Goal: Transaction & Acquisition: Purchase product/service

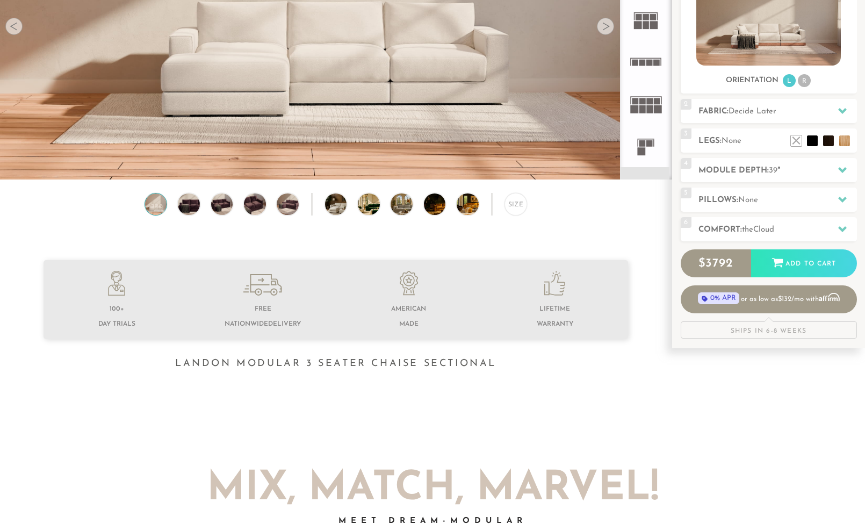
scroll to position [124, 0]
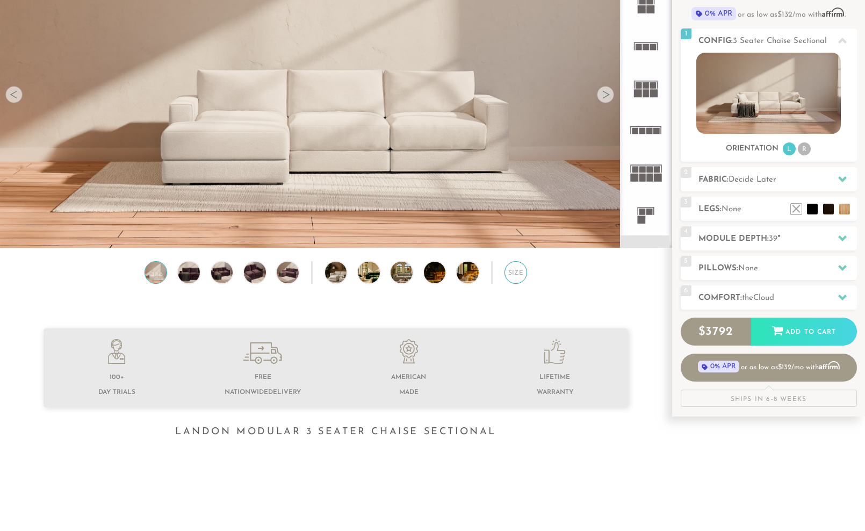
click at [511, 272] on div "Size" at bounding box center [515, 272] width 23 height 23
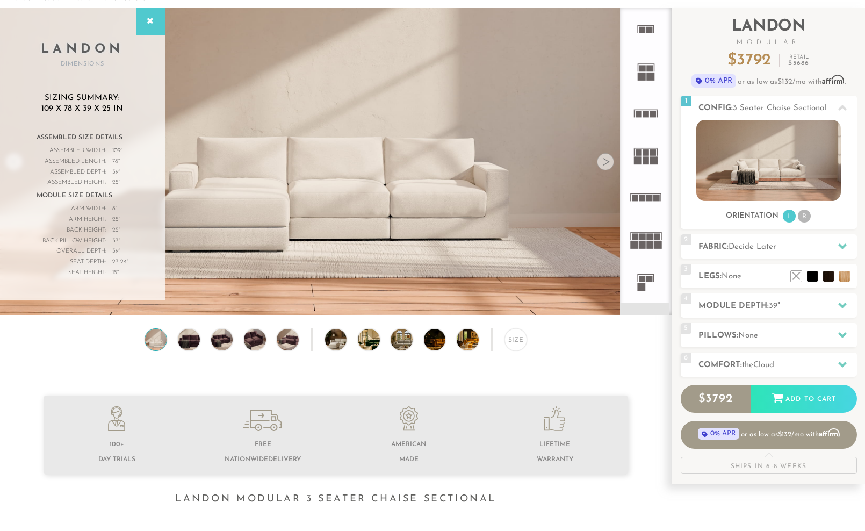
scroll to position [56, 0]
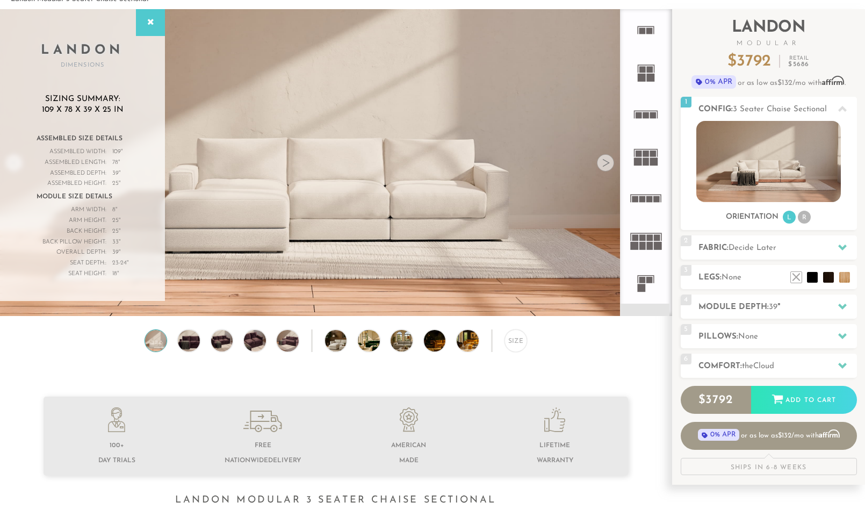
click at [646, 81] on rect at bounding box center [650, 78] width 8 height 8
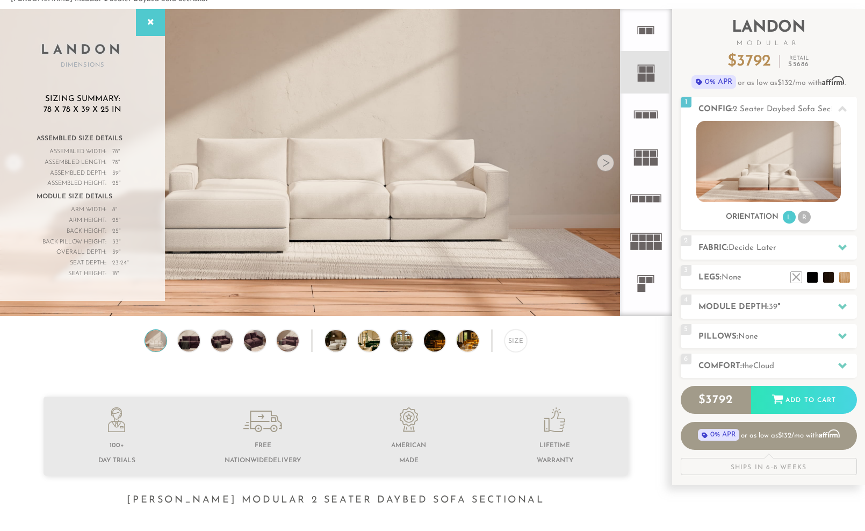
click at [644, 112] on rect at bounding box center [646, 115] width 6 height 6
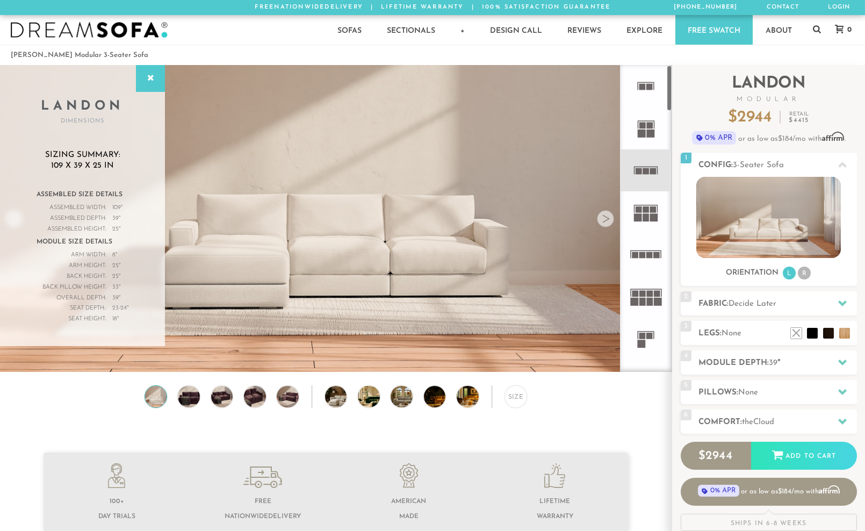
click at [648, 86] on rect at bounding box center [649, 87] width 6 height 6
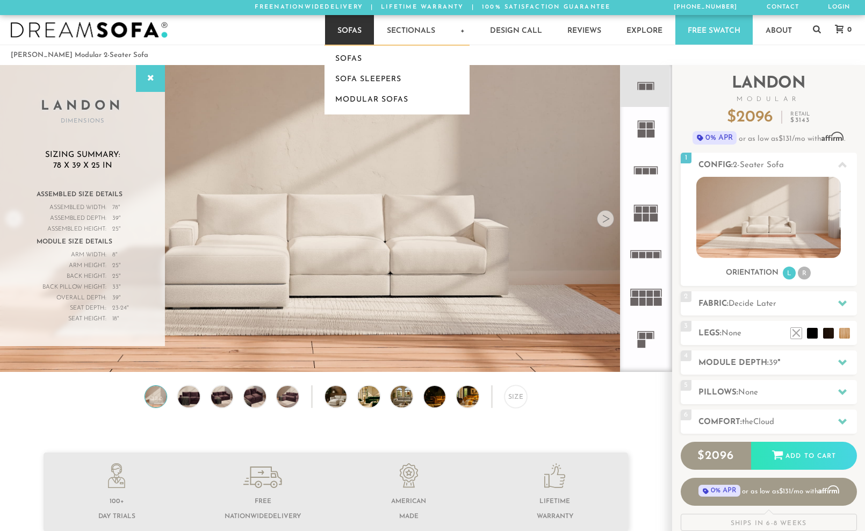
click at [351, 30] on link "Sofas" at bounding box center [349, 30] width 49 height 30
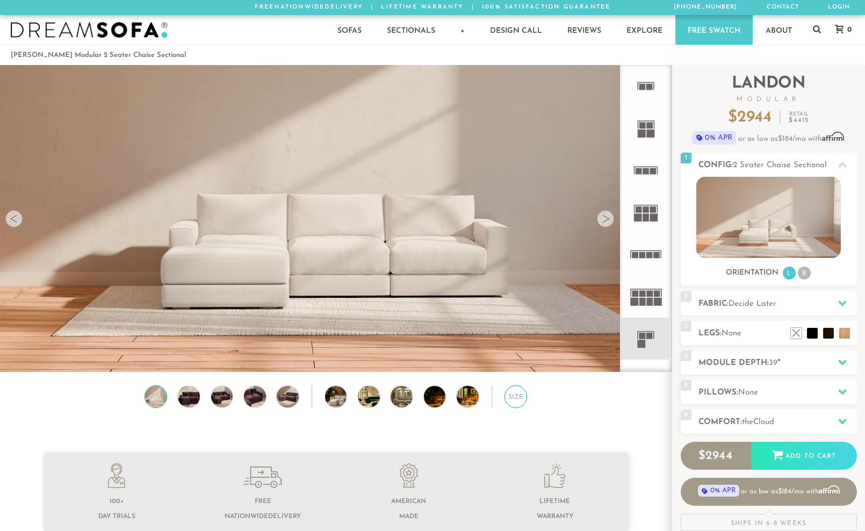
scroll to position [47, 0]
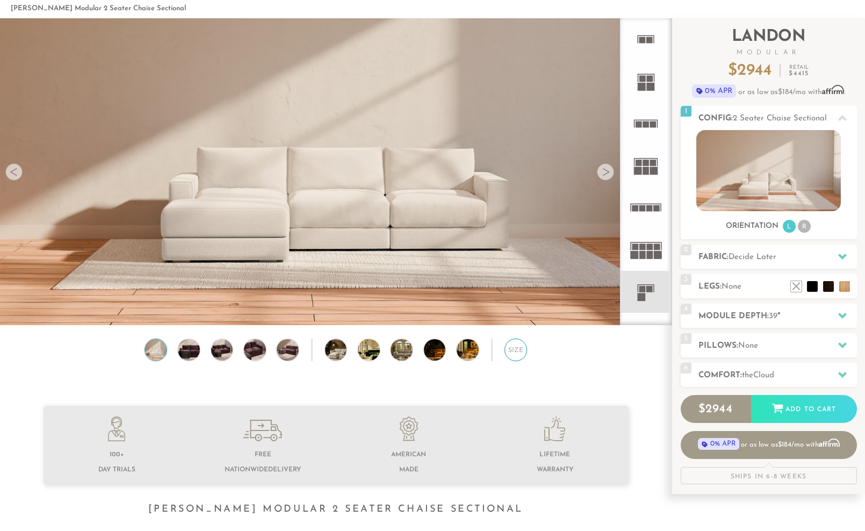
click at [515, 356] on div "Size" at bounding box center [515, 349] width 23 height 23
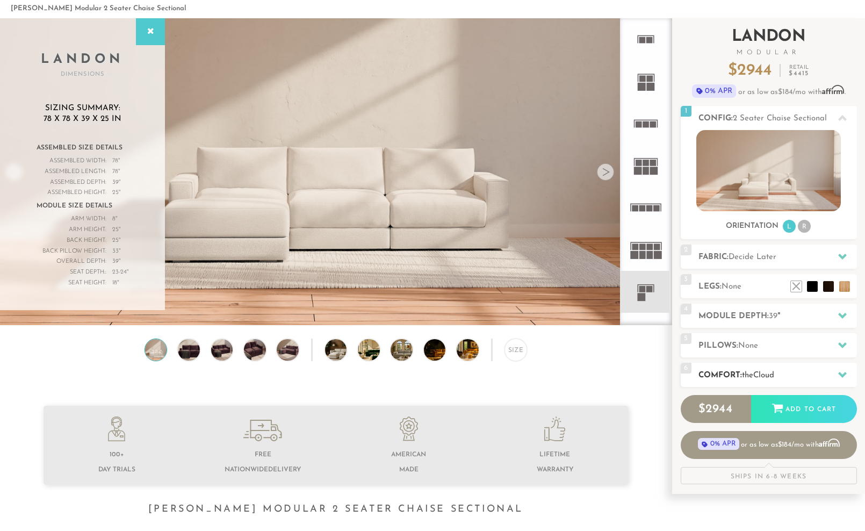
click at [722, 378] on h2 "Comfort: the Cloud" at bounding box center [777, 375] width 158 height 12
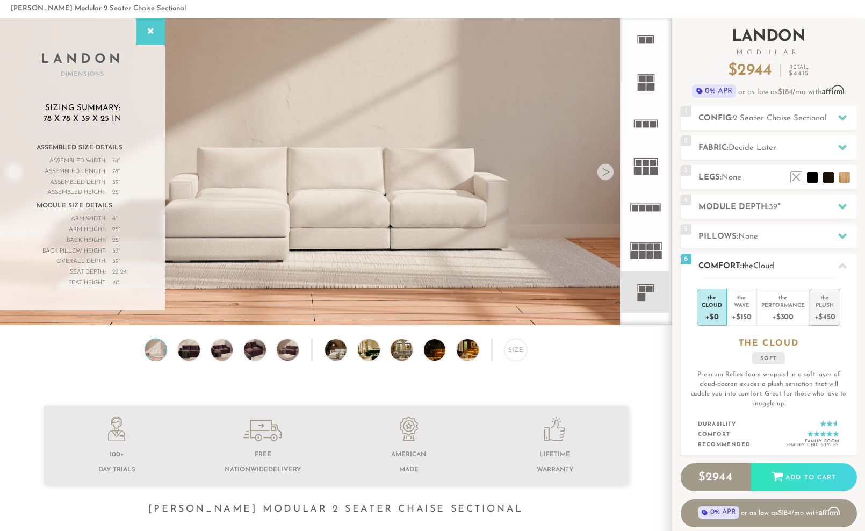
click at [824, 309] on div "+$450" at bounding box center [824, 316] width 21 height 16
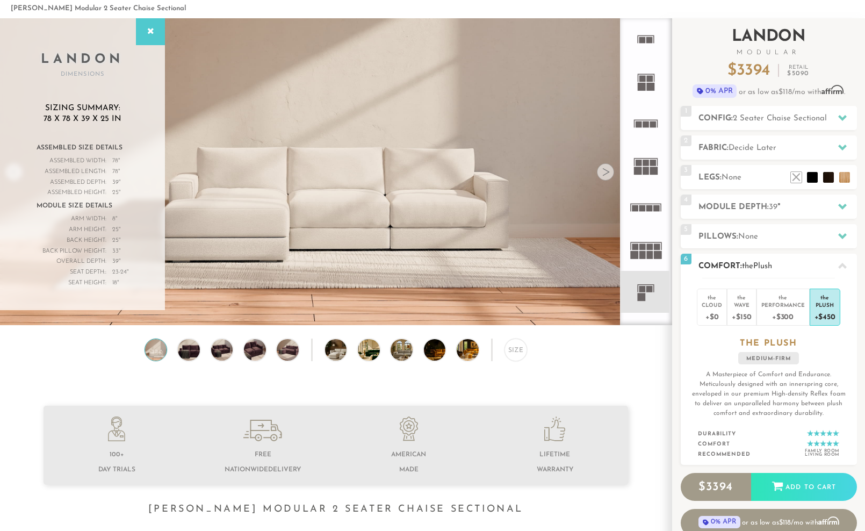
click at [847, 261] on div at bounding box center [842, 266] width 23 height 22
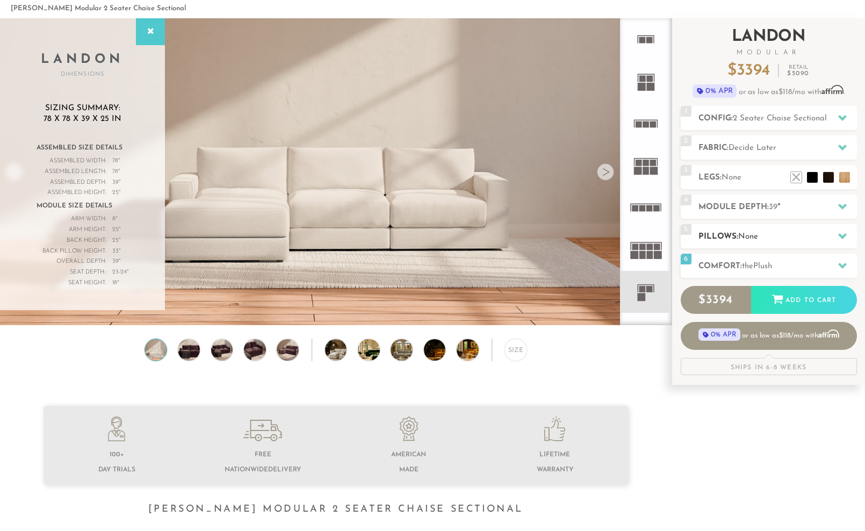
click at [811, 234] on h2 "Pillows: None" at bounding box center [777, 236] width 158 height 12
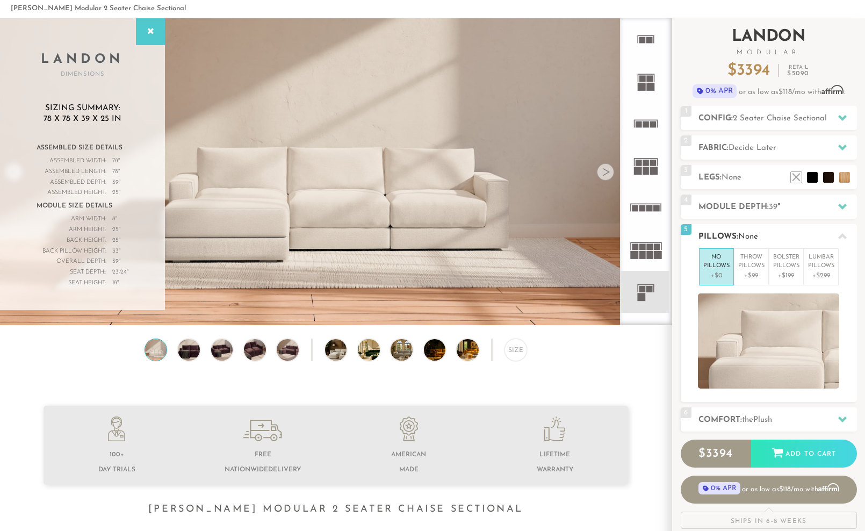
click at [811, 234] on h2 "Pillows: None" at bounding box center [777, 236] width 158 height 12
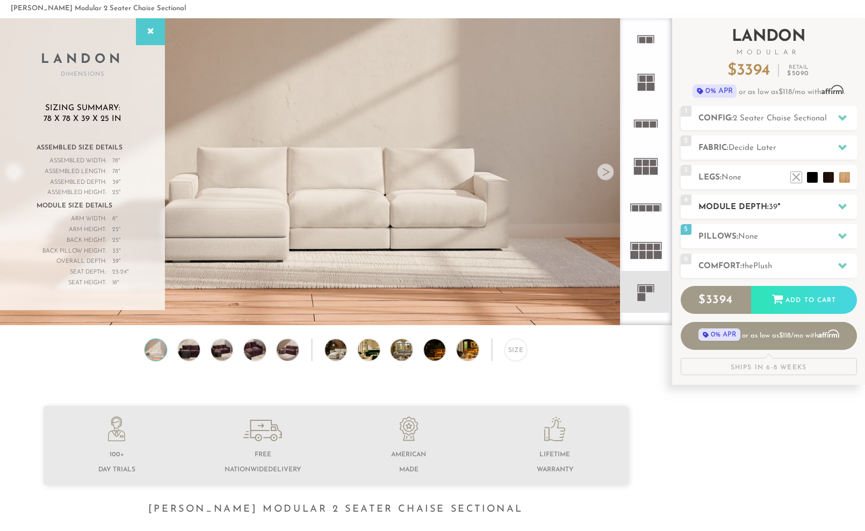
click at [792, 212] on h2 "Module Depth: 39 "" at bounding box center [777, 207] width 158 height 12
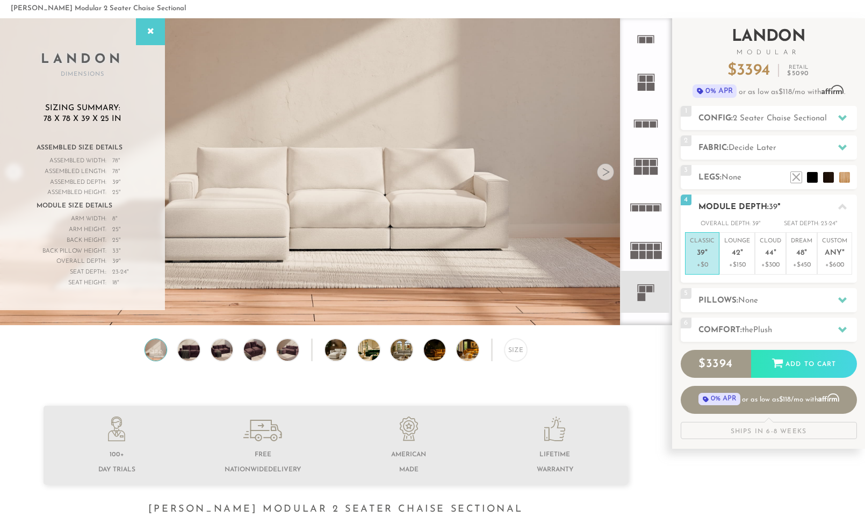
click at [792, 210] on h2 "Module Depth: 39 "" at bounding box center [777, 207] width 158 height 12
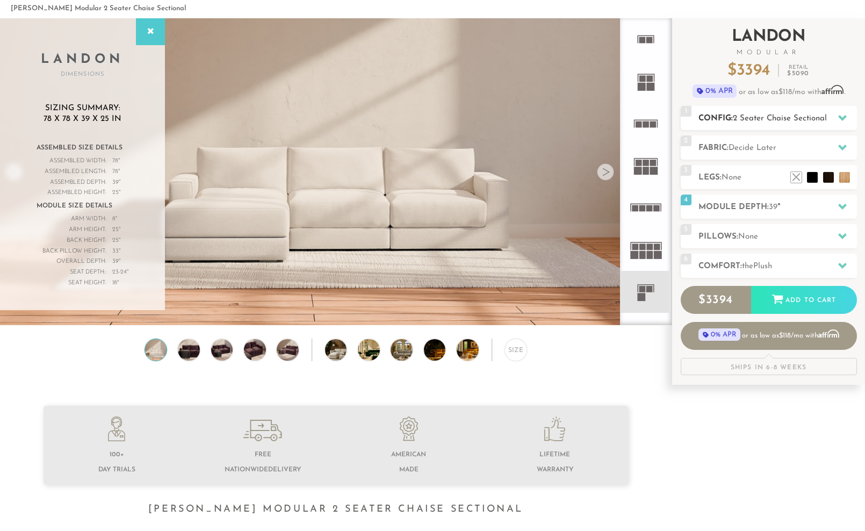
click at [731, 122] on h2 "Config: 2 Seater Chaise Sectional" at bounding box center [777, 118] width 158 height 12
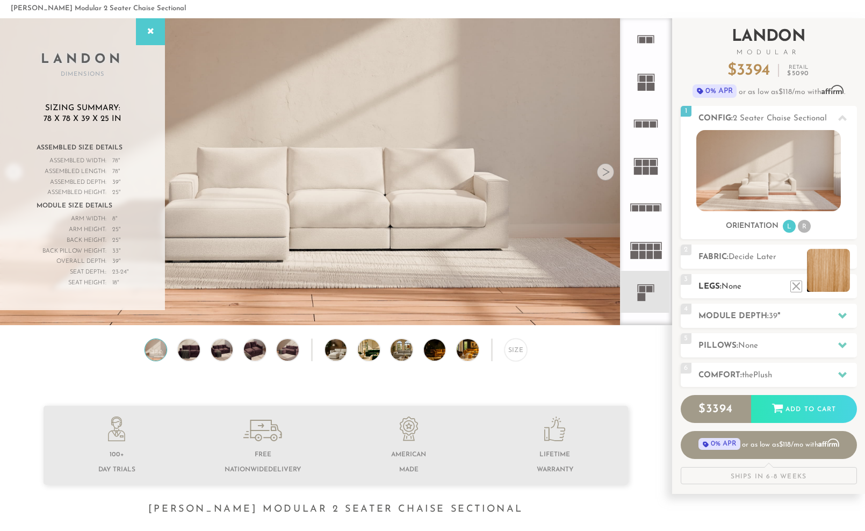
click at [839, 288] on li at bounding box center [828, 270] width 43 height 43
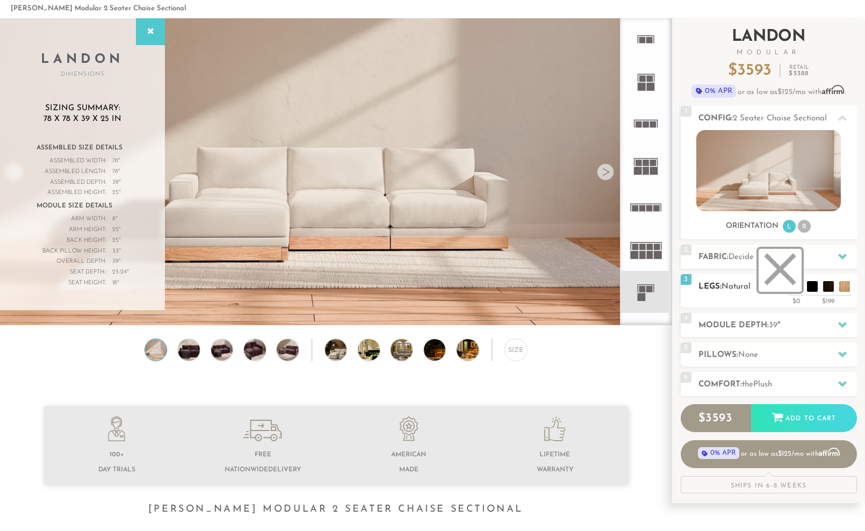
click at [794, 285] on li at bounding box center [780, 270] width 43 height 43
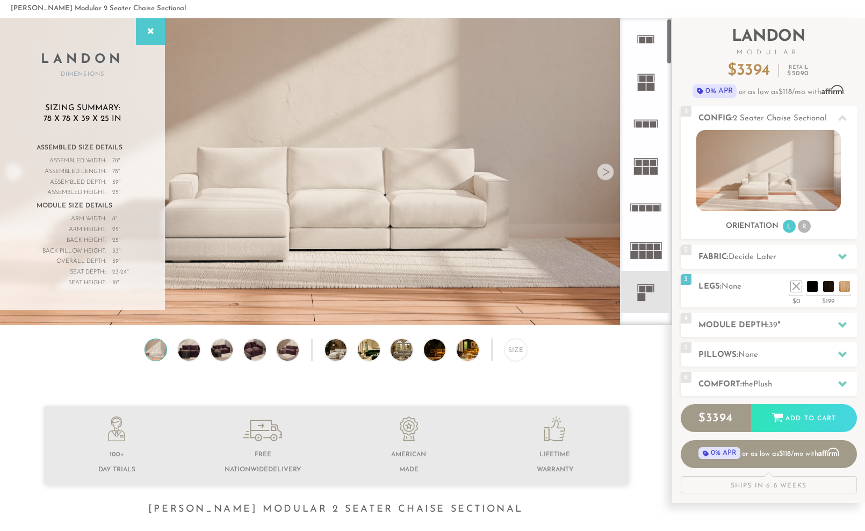
click at [189, 353] on img at bounding box center [189, 350] width 26 height 22
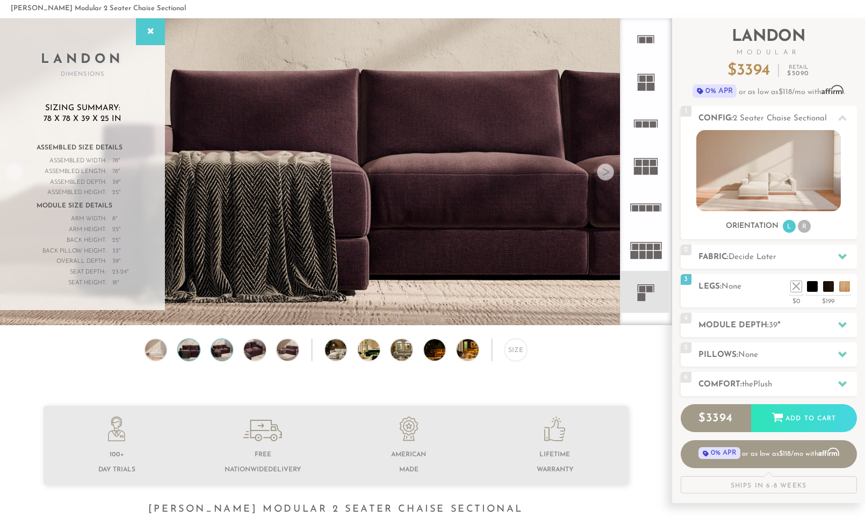
click at [214, 351] on img at bounding box center [222, 350] width 26 height 22
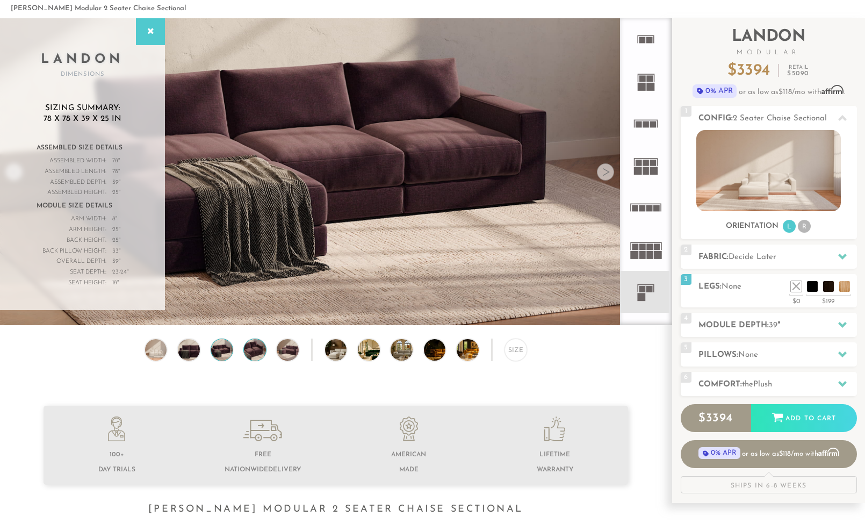
click at [254, 352] on img at bounding box center [255, 350] width 26 height 22
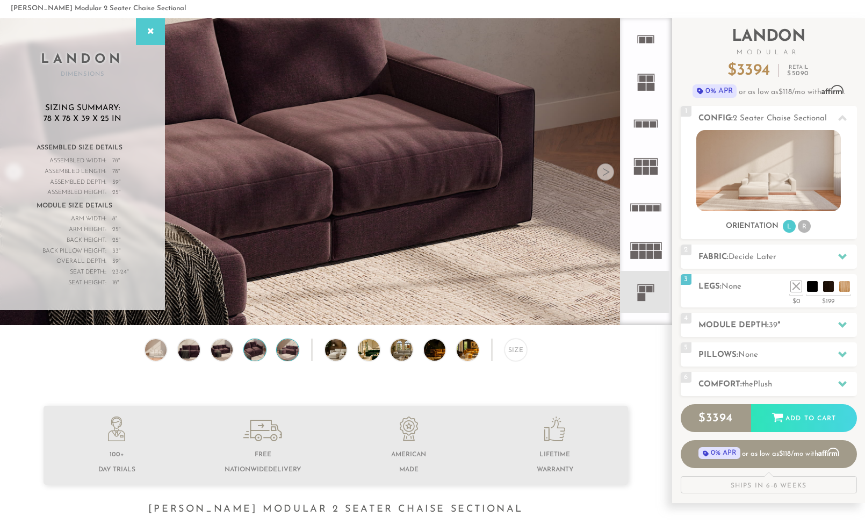
click at [288, 351] on img at bounding box center [288, 350] width 26 height 22
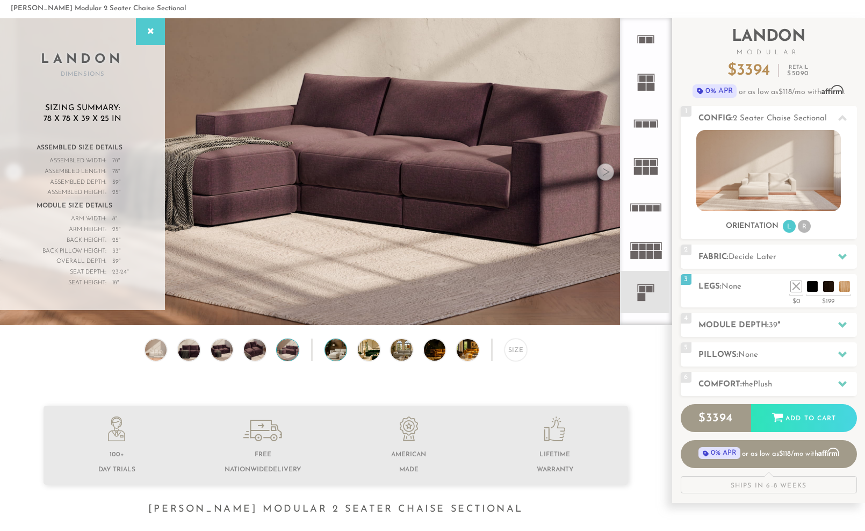
click at [331, 352] on img at bounding box center [344, 350] width 39 height 22
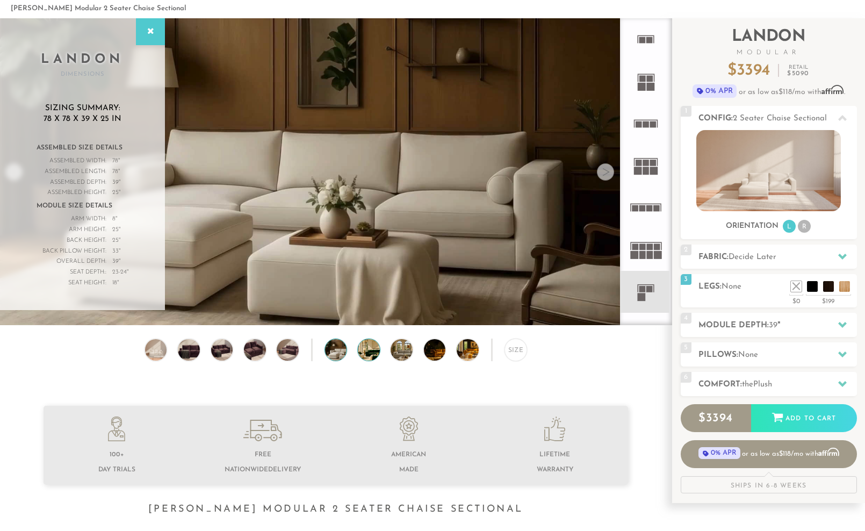
click at [376, 351] on img at bounding box center [377, 350] width 39 height 22
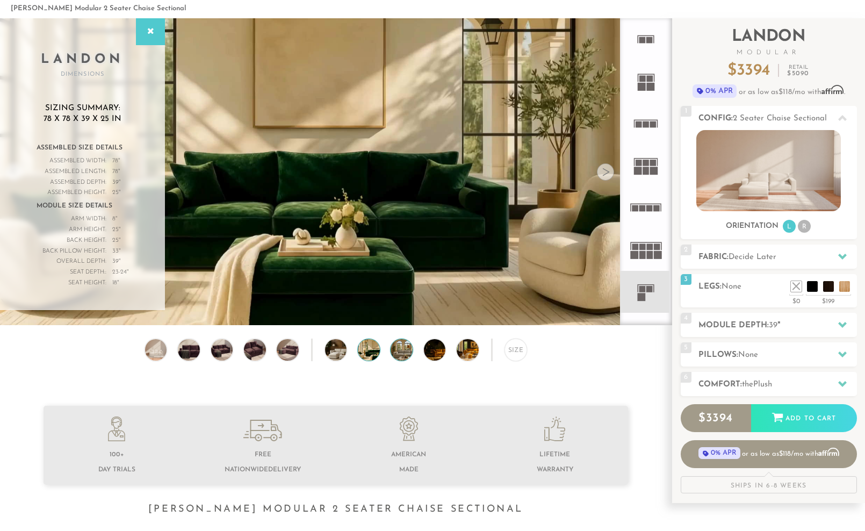
click at [404, 350] on img at bounding box center [410, 350] width 39 height 22
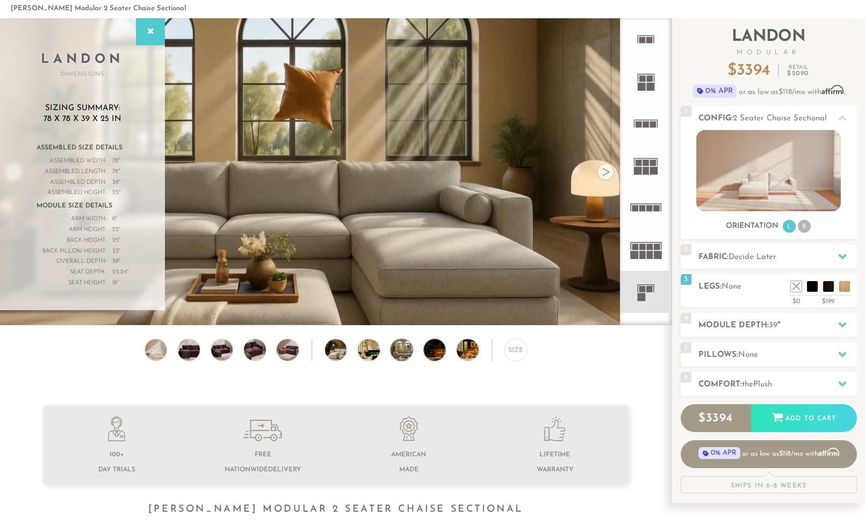
click at [439, 353] on img at bounding box center [443, 350] width 39 height 22
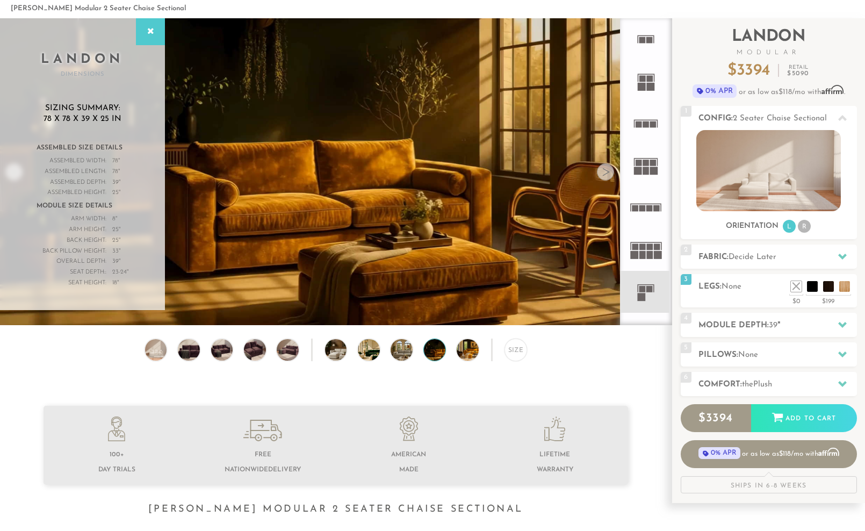
click at [453, 353] on div "Size" at bounding box center [336, 352] width 672 height 28
click at [463, 351] on img at bounding box center [476, 350] width 39 height 22
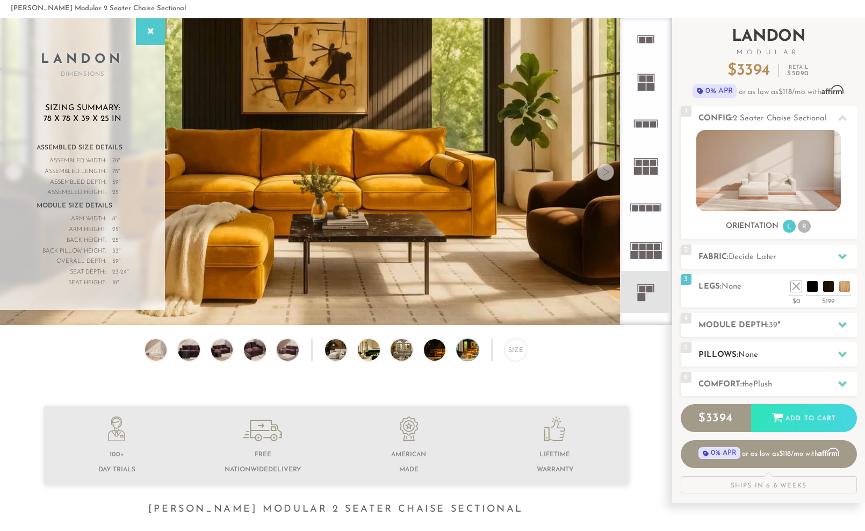
click at [715, 351] on h2 "Pillows: None" at bounding box center [777, 355] width 158 height 12
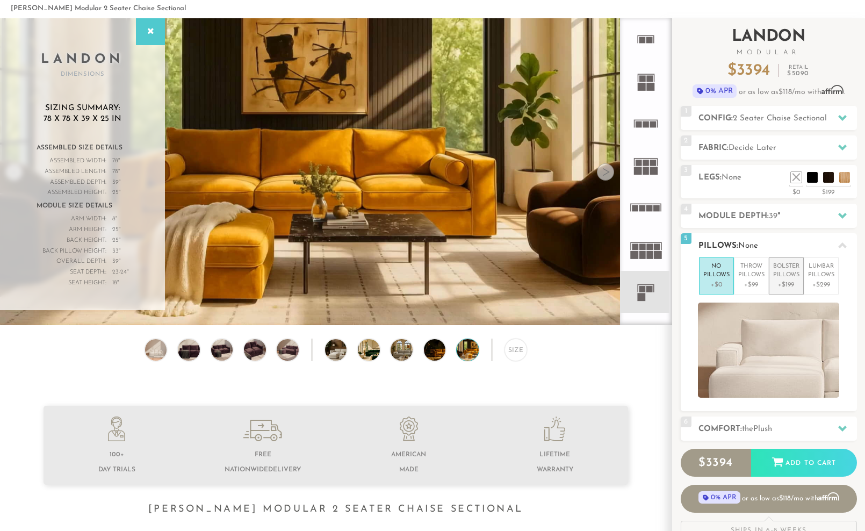
click at [785, 274] on p "Bolster Pillows" at bounding box center [786, 271] width 26 height 18
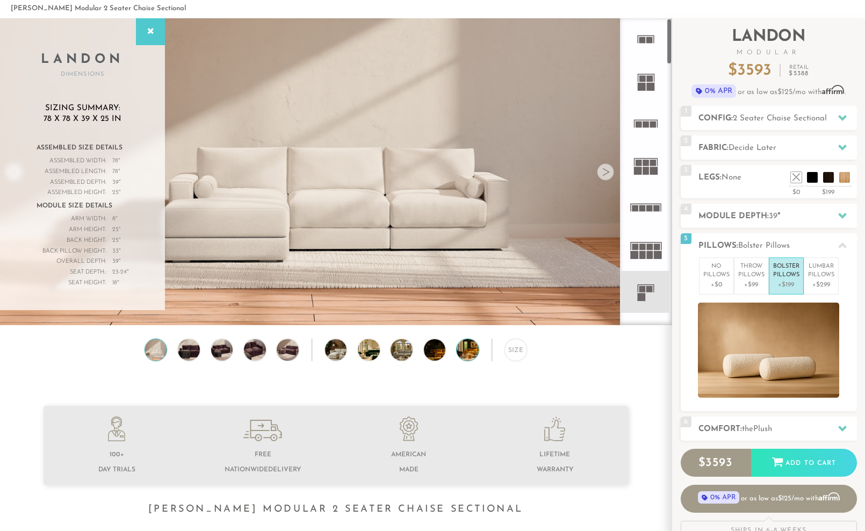
click at [466, 350] on img at bounding box center [476, 350] width 39 height 22
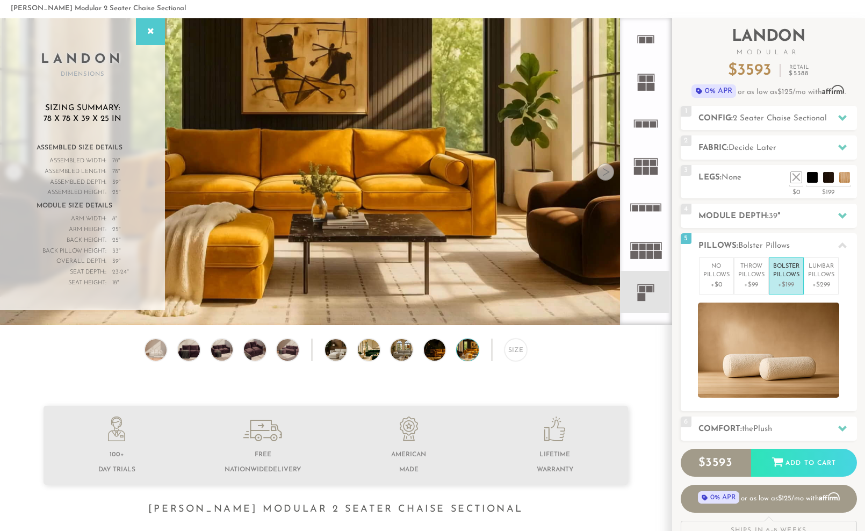
click at [422, 351] on div "Size" at bounding box center [336, 352] width 672 height 28
click at [432, 350] on img at bounding box center [443, 350] width 39 height 22
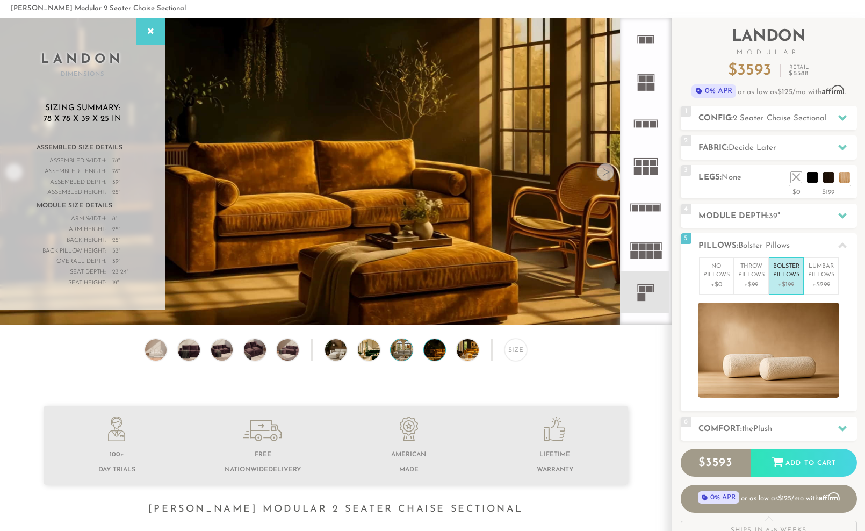
click at [403, 351] on img at bounding box center [410, 350] width 39 height 22
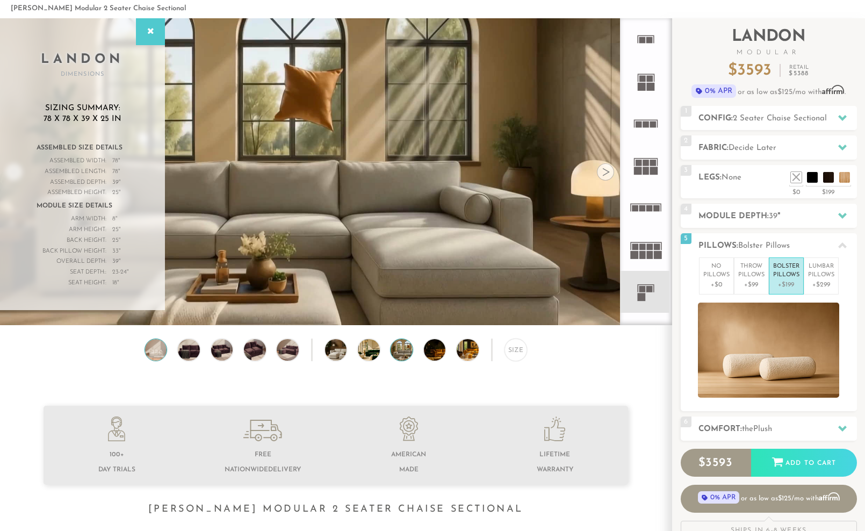
click at [162, 349] on img at bounding box center [156, 350] width 26 height 22
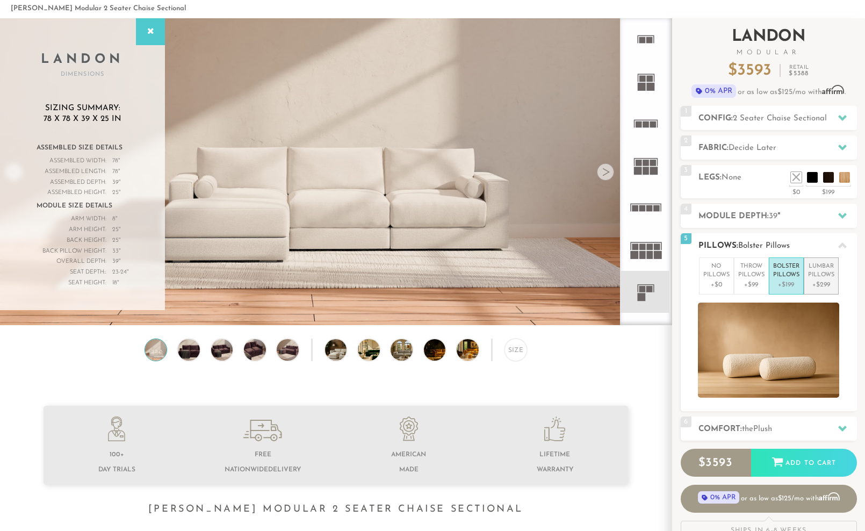
click at [822, 268] on p "Lumbar Pillows" at bounding box center [821, 271] width 26 height 18
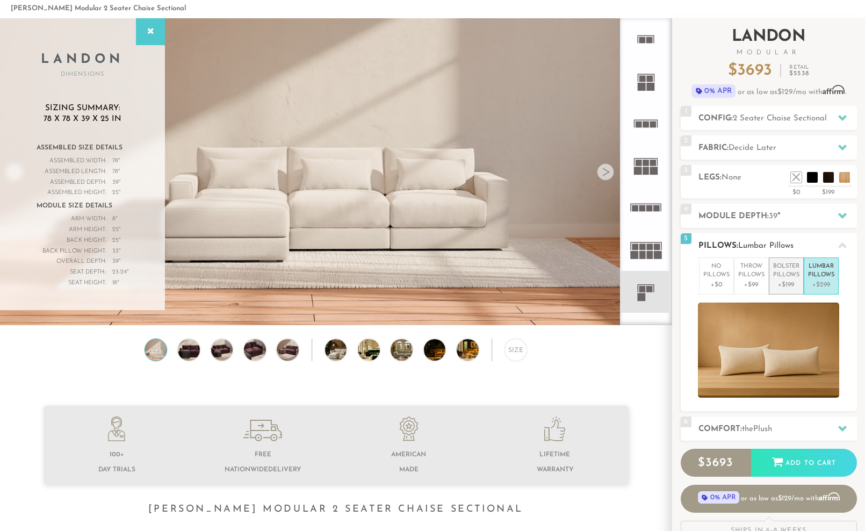
click at [788, 272] on p "Bolster Pillows" at bounding box center [786, 271] width 26 height 18
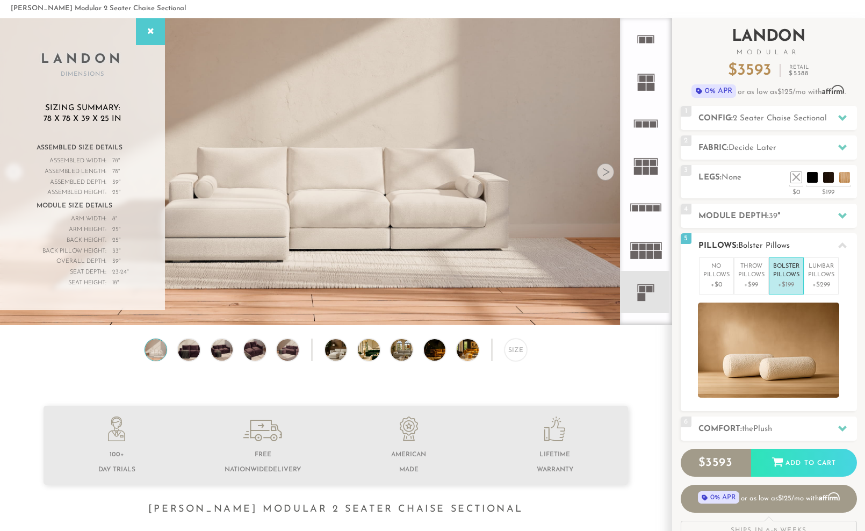
click at [842, 242] on icon at bounding box center [842, 245] width 9 height 9
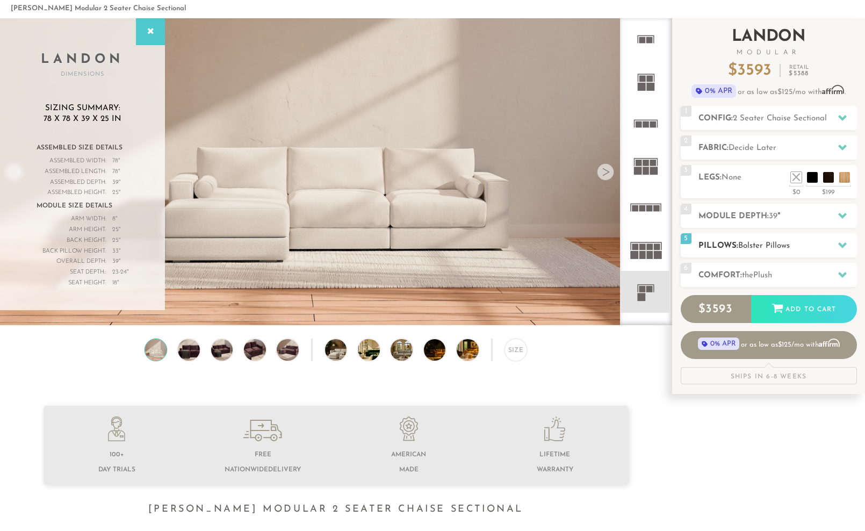
click at [839, 242] on icon at bounding box center [842, 245] width 9 height 9
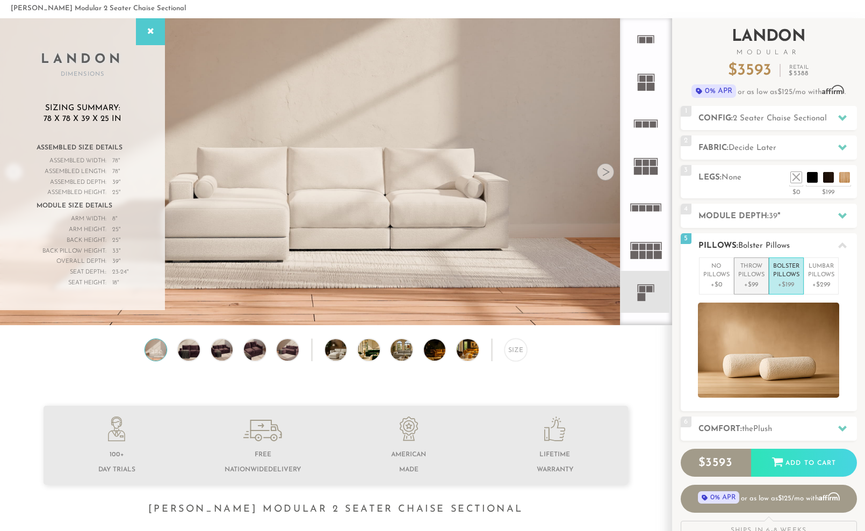
click at [748, 283] on p "+$99" at bounding box center [751, 285] width 26 height 10
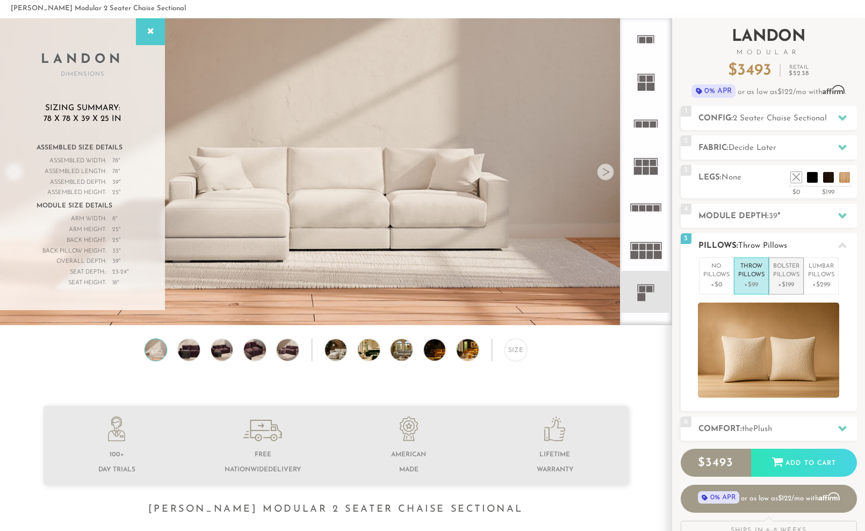
click at [781, 284] on p "+$199" at bounding box center [786, 285] width 26 height 10
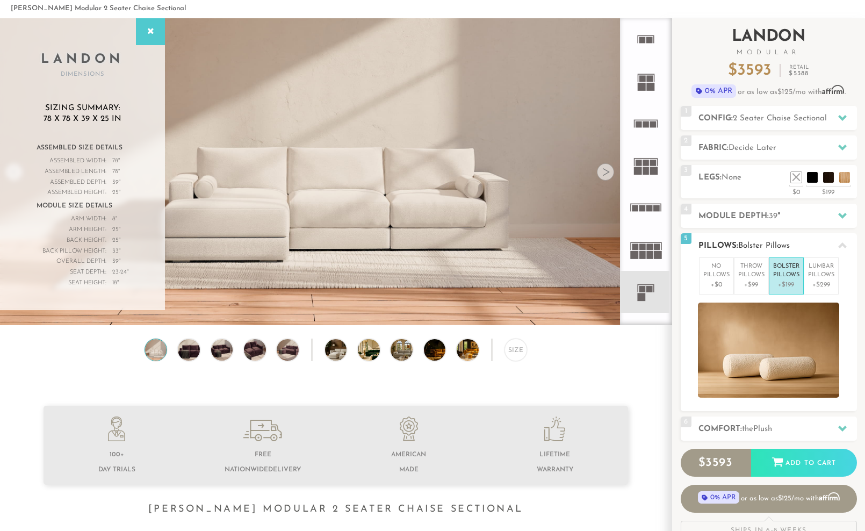
click at [841, 247] on icon at bounding box center [842, 245] width 9 height 9
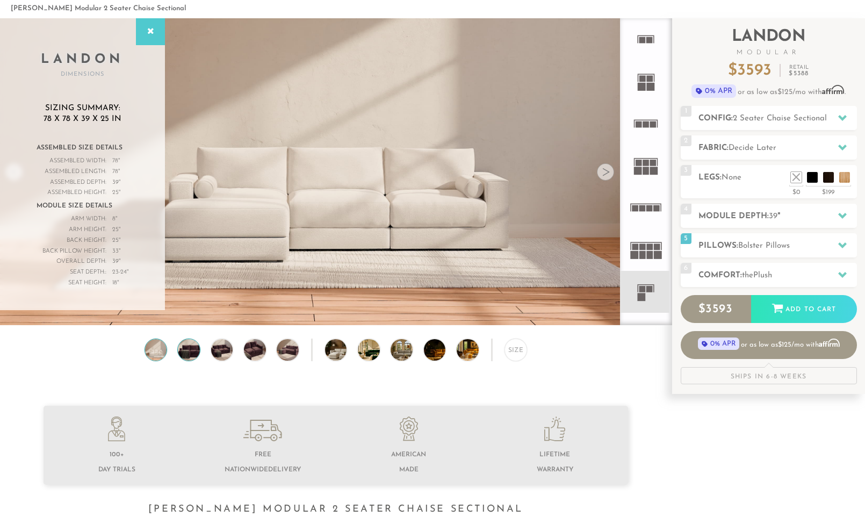
click at [189, 351] on img at bounding box center [189, 350] width 26 height 22
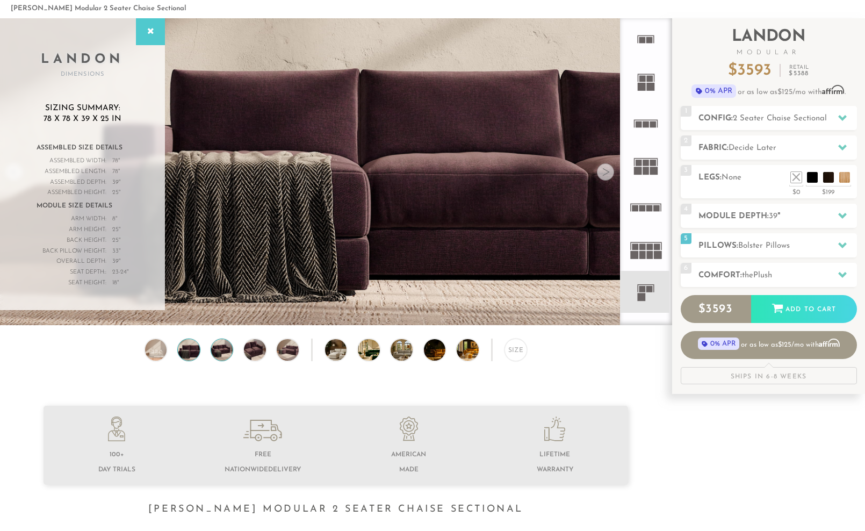
click at [218, 356] on img at bounding box center [222, 350] width 26 height 22
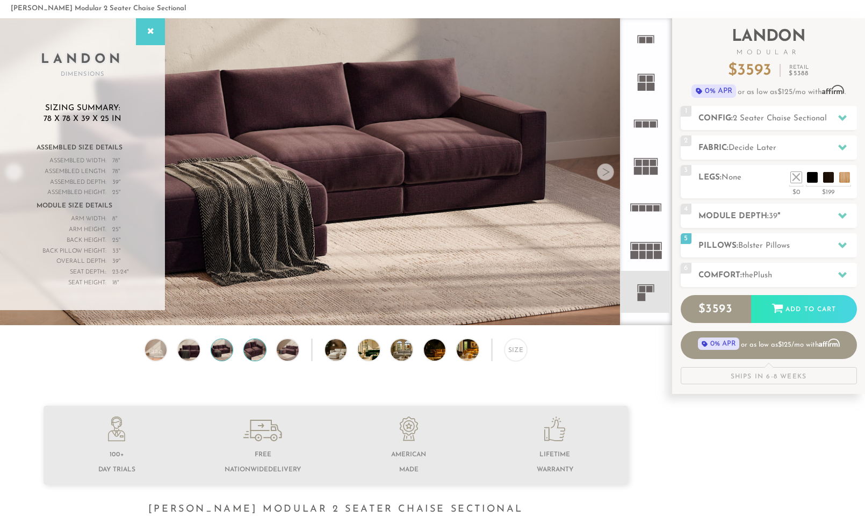
click at [260, 346] on img at bounding box center [255, 350] width 26 height 22
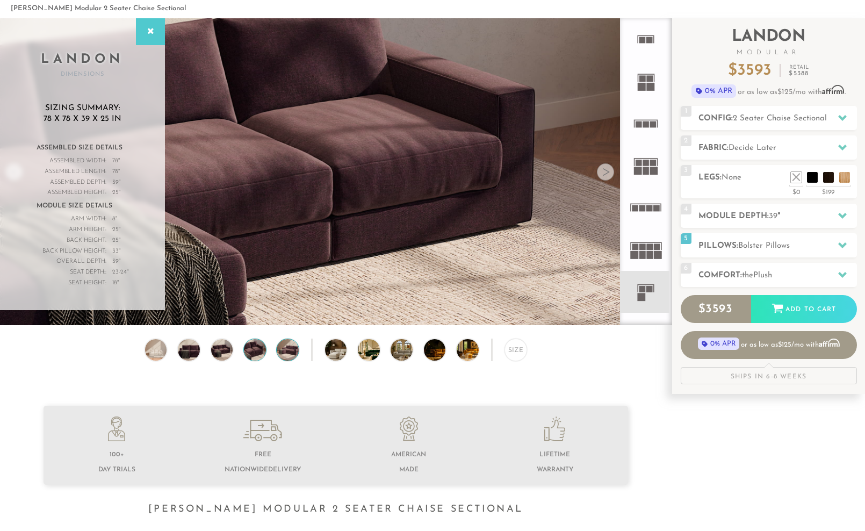
click at [277, 350] on img at bounding box center [288, 350] width 26 height 22
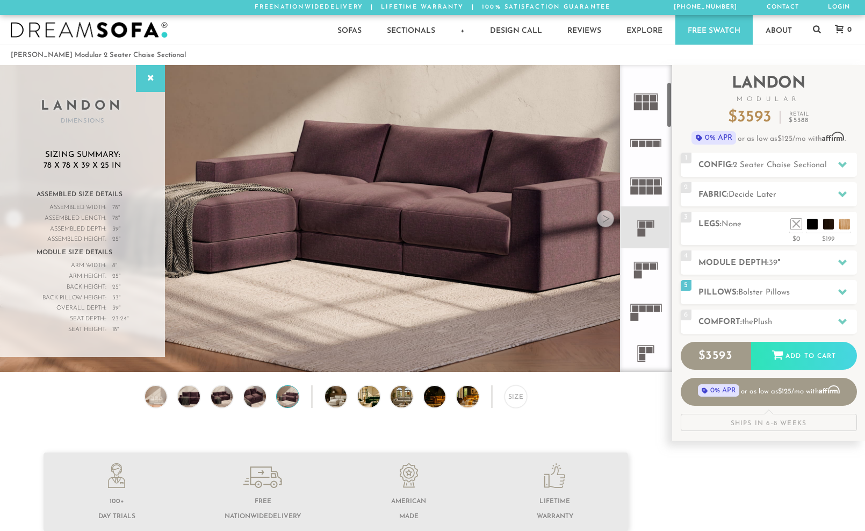
scroll to position [112, 0]
click at [647, 271] on icon at bounding box center [646, 269] width 42 height 42
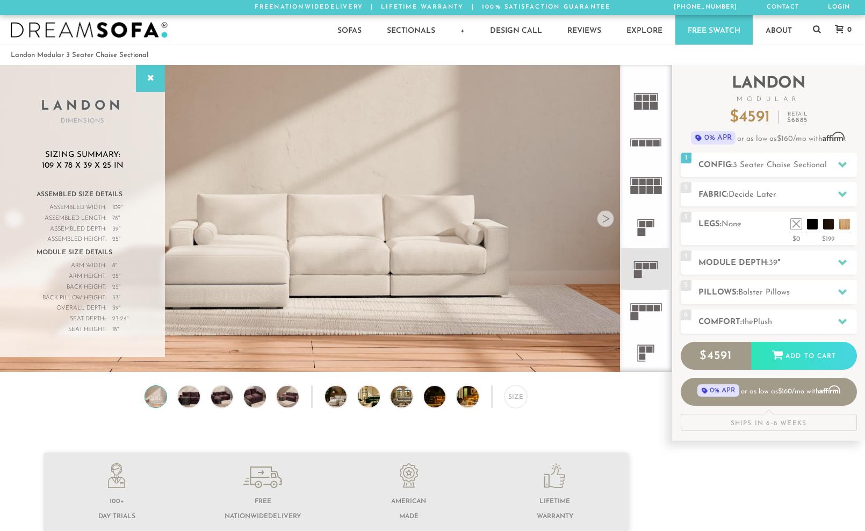
click at [609, 218] on div at bounding box center [605, 218] width 17 height 17
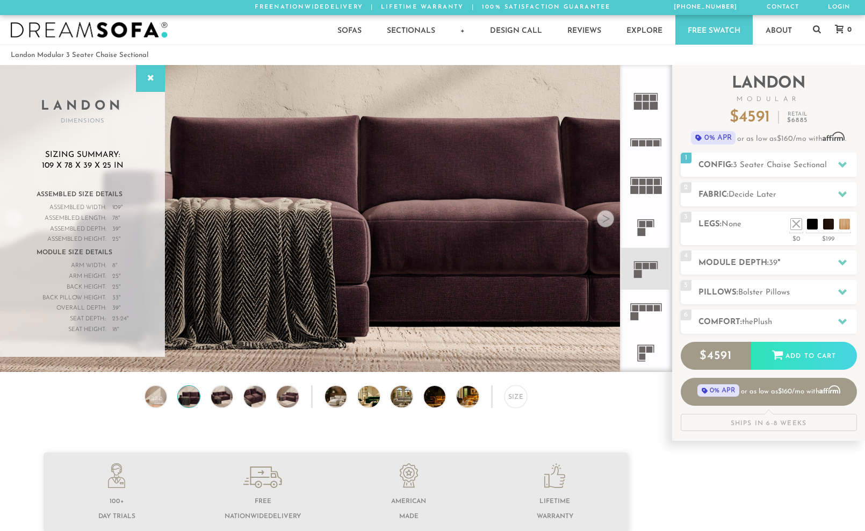
click at [609, 218] on div at bounding box center [605, 218] width 17 height 17
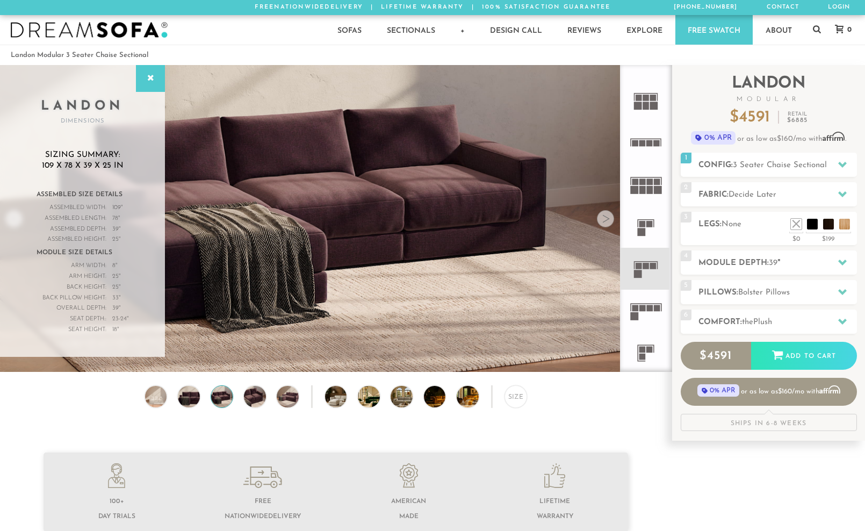
click at [609, 218] on div at bounding box center [605, 218] width 17 height 17
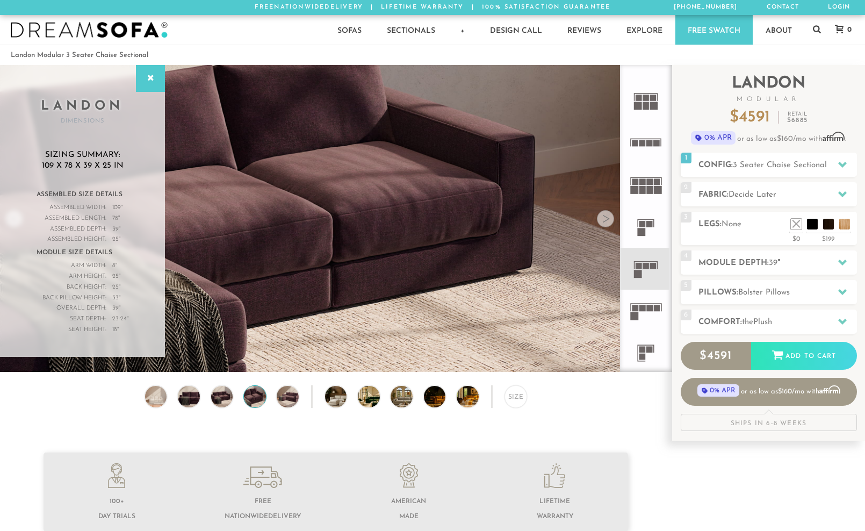
click at [609, 218] on div at bounding box center [605, 218] width 17 height 17
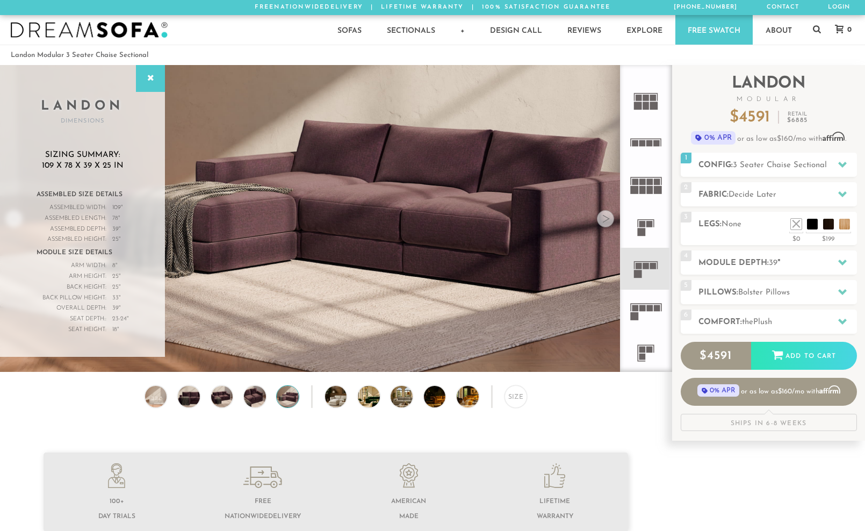
click at [609, 218] on div at bounding box center [605, 218] width 17 height 17
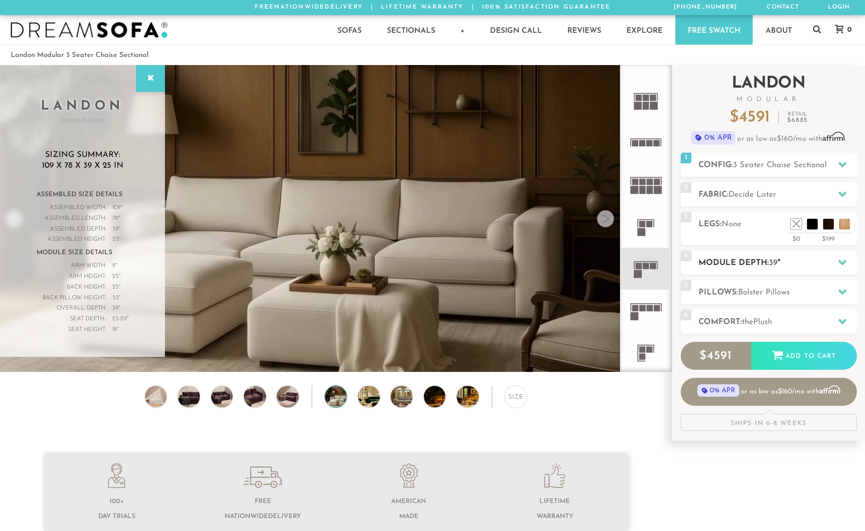
click at [731, 264] on h2 "Module Depth: 39 "" at bounding box center [777, 263] width 158 height 12
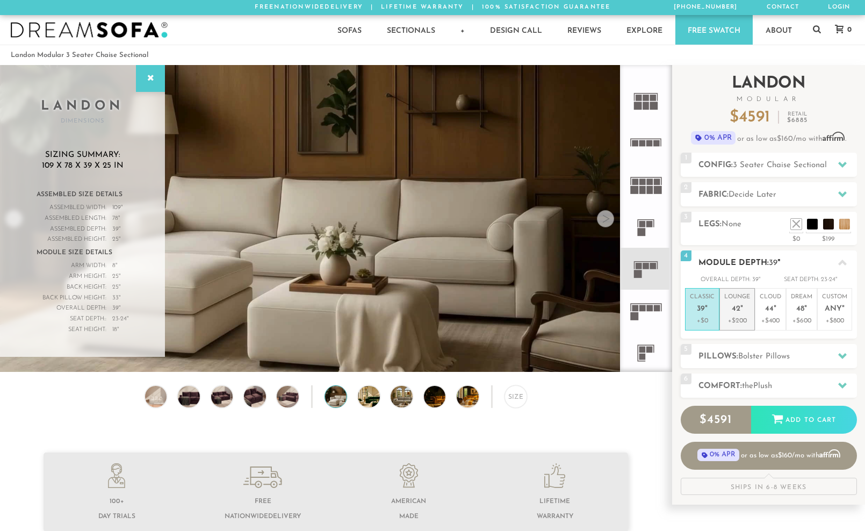
click at [737, 300] on p "Lounge 42 "" at bounding box center [737, 304] width 26 height 23
click at [705, 305] on em """ at bounding box center [706, 309] width 3 height 9
click at [843, 260] on icon at bounding box center [842, 262] width 9 height 9
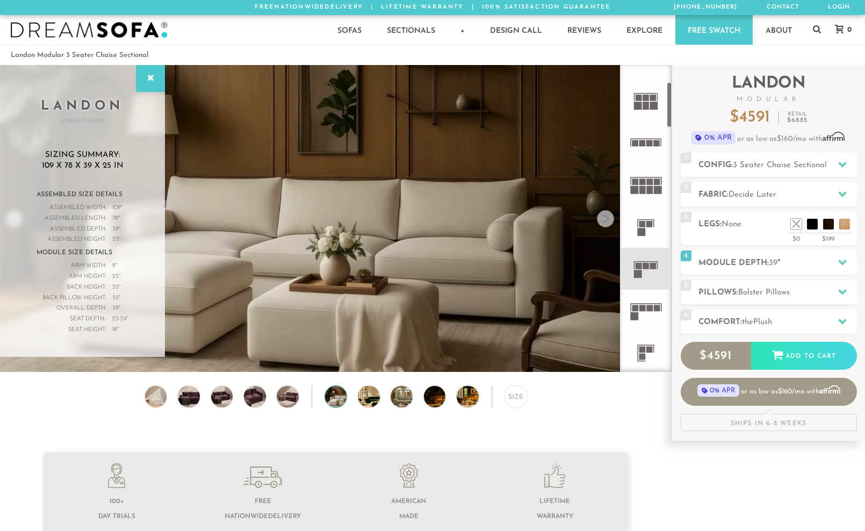
scroll to position [15, 0]
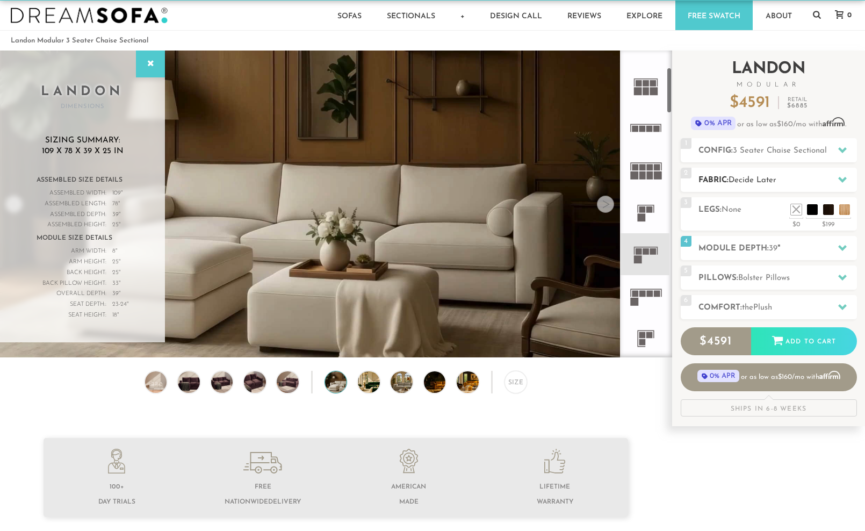
click at [750, 184] on span "Decide Later" at bounding box center [752, 180] width 48 height 8
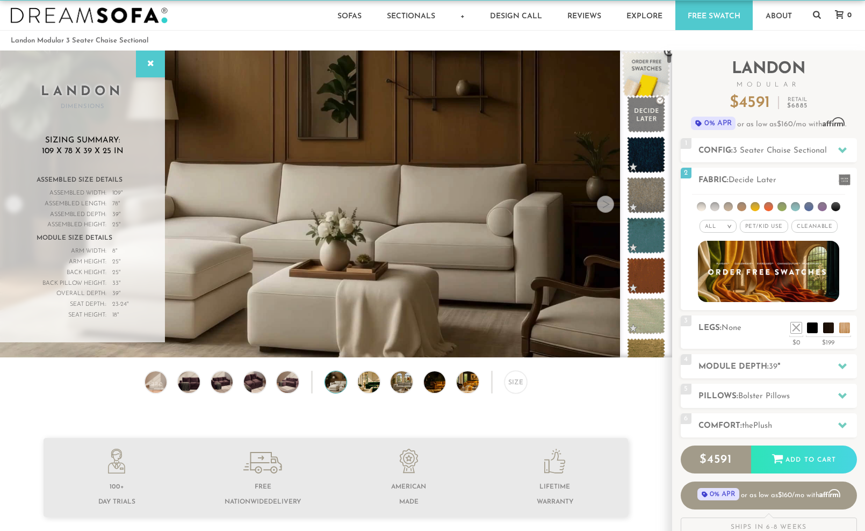
click at [652, 68] on span at bounding box center [646, 75] width 48 height 46
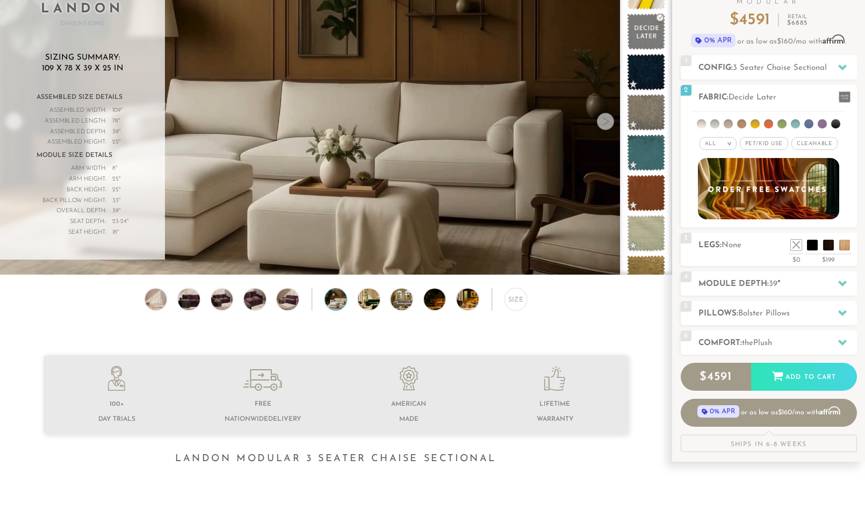
scroll to position [112, 0]
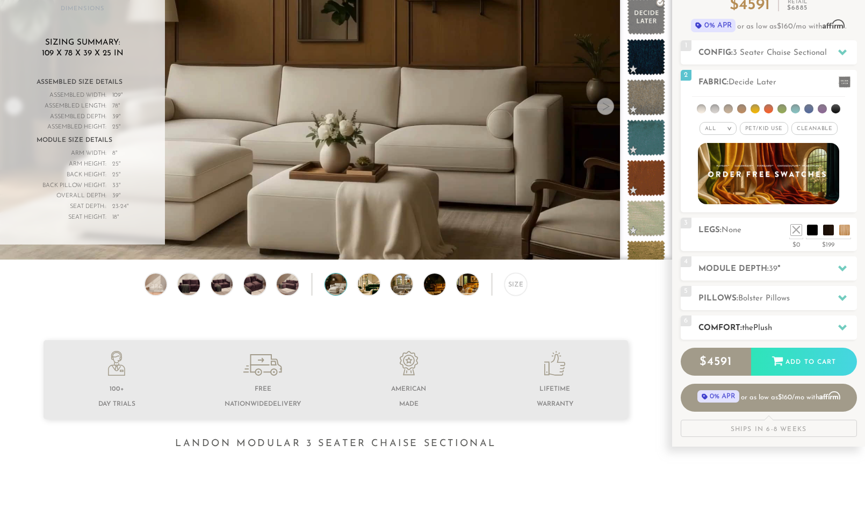
click at [732, 328] on h2 "Comfort: the Plush" at bounding box center [777, 328] width 158 height 12
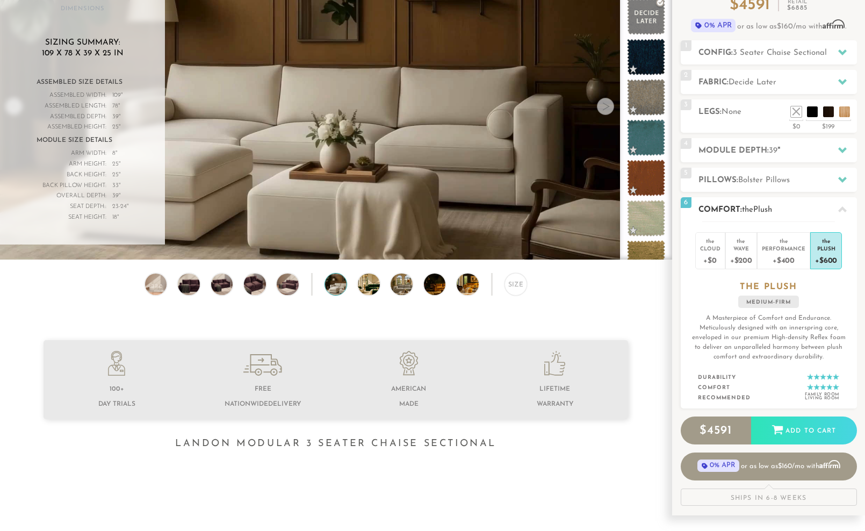
click at [839, 211] on icon at bounding box center [842, 209] width 9 height 6
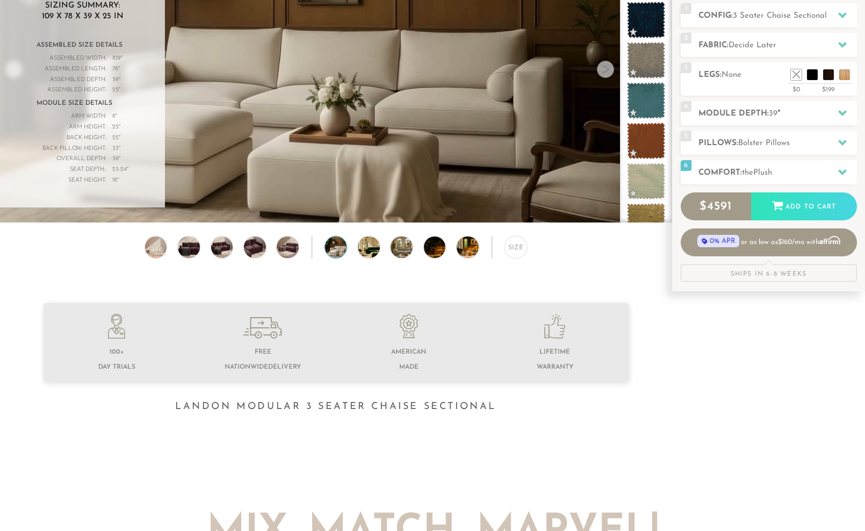
scroll to position [150, 0]
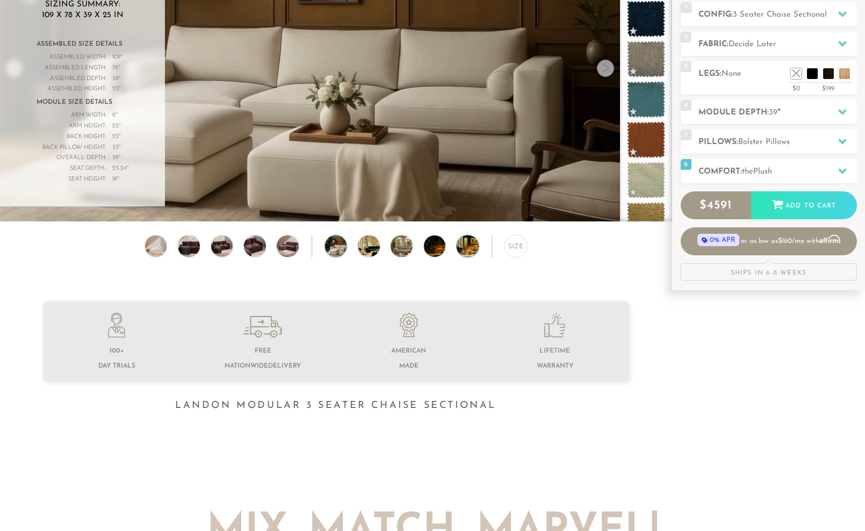
click at [469, 249] on img at bounding box center [476, 246] width 39 height 22
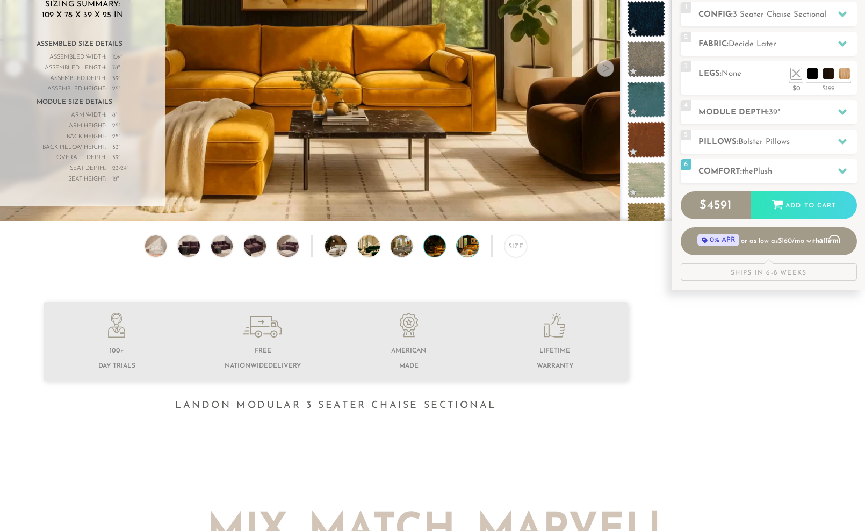
click at [444, 249] on img at bounding box center [443, 246] width 39 height 22
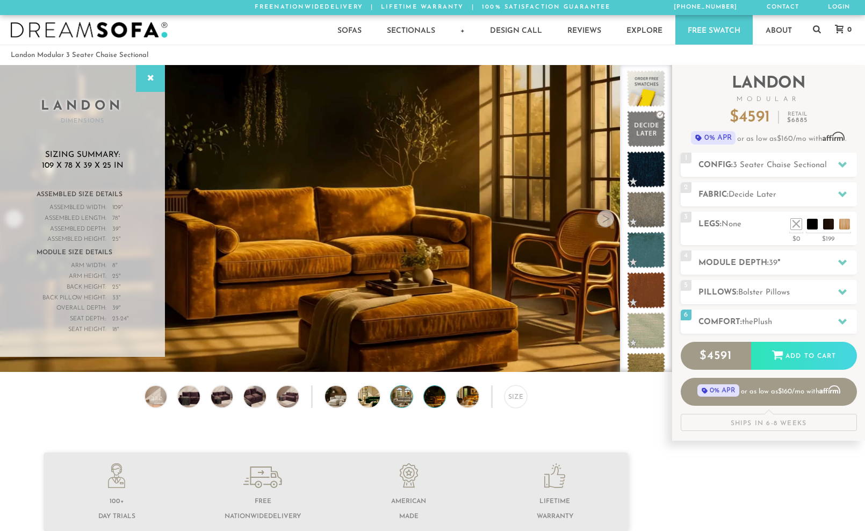
scroll to position [0, 0]
click at [432, 398] on img at bounding box center [443, 397] width 39 height 22
click at [396, 393] on img at bounding box center [410, 397] width 39 height 22
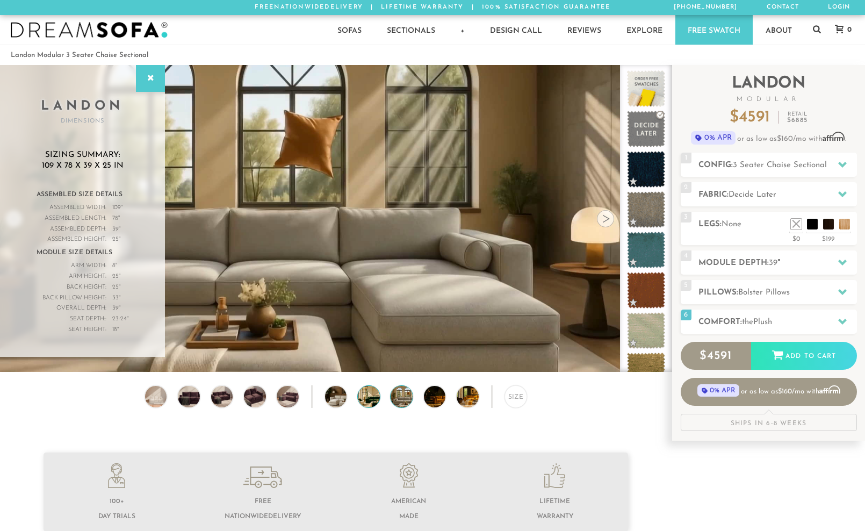
click at [372, 393] on img at bounding box center [377, 397] width 39 height 22
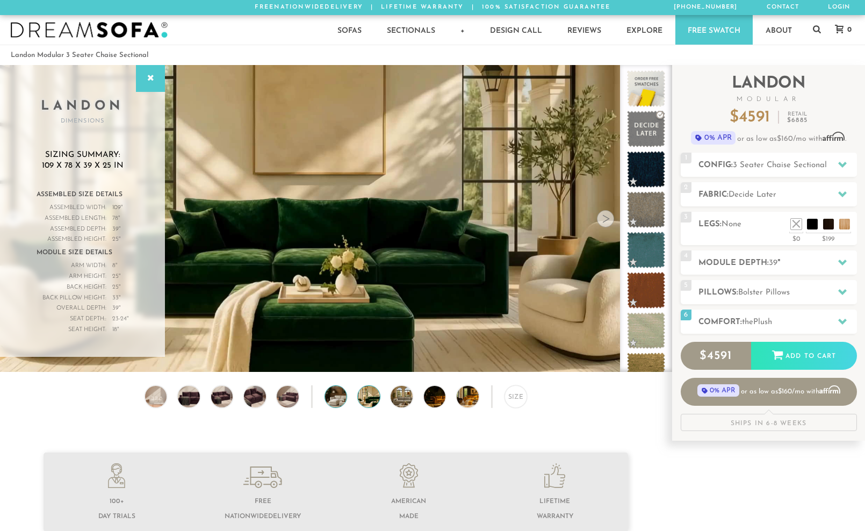
click at [339, 396] on img at bounding box center [344, 397] width 39 height 22
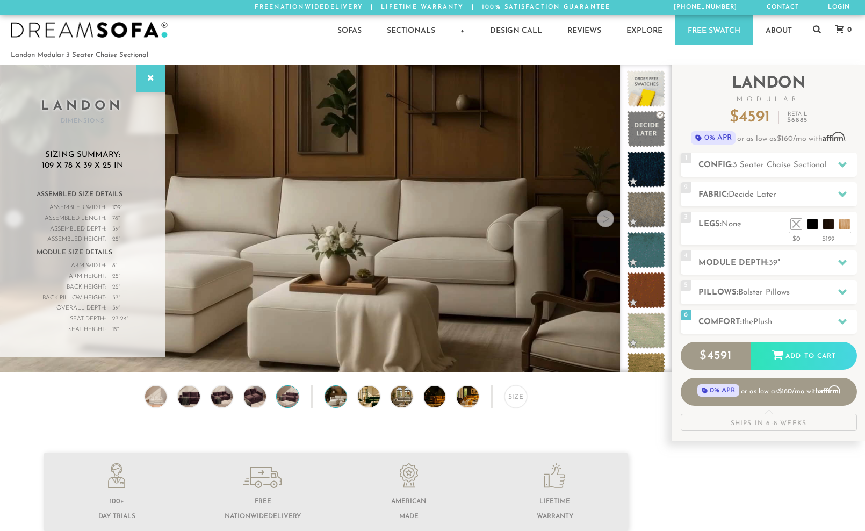
click at [298, 396] on img at bounding box center [288, 397] width 26 height 22
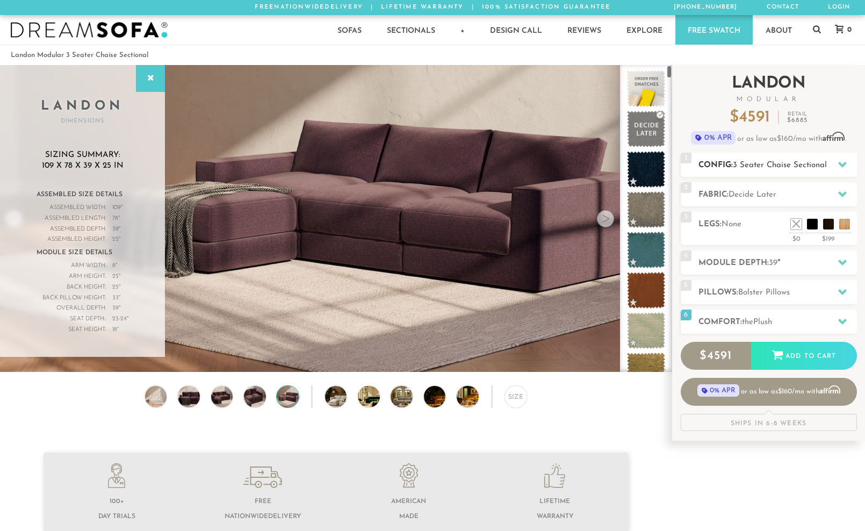
click at [739, 161] on span "3 Seater Chaise Sectional" at bounding box center [780, 165] width 94 height 8
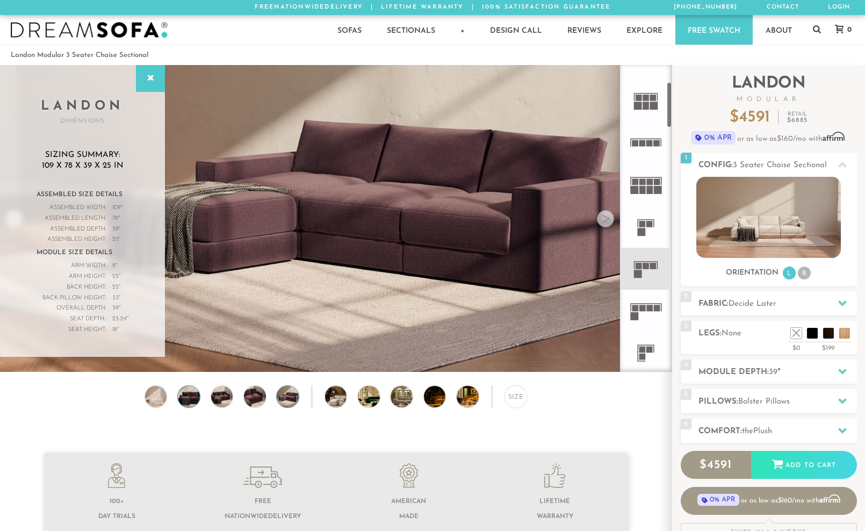
click at [185, 391] on img at bounding box center [189, 397] width 26 height 22
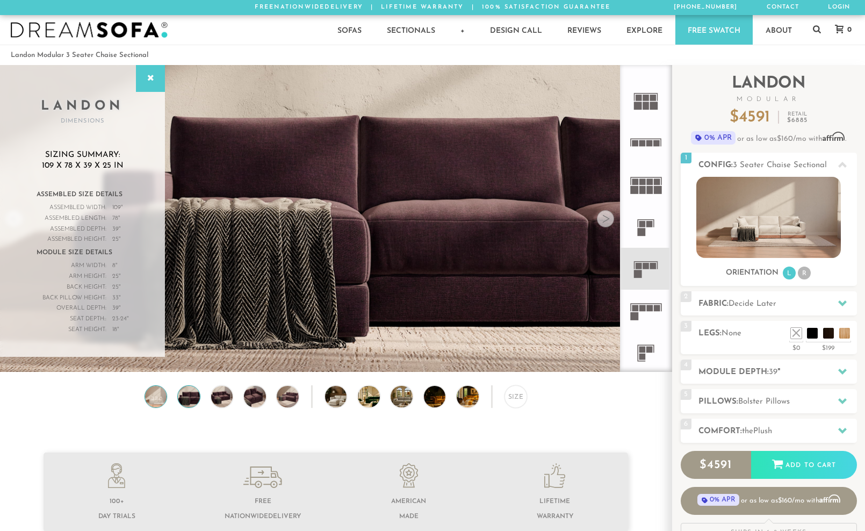
click at [162, 395] on img at bounding box center [156, 397] width 26 height 22
